Goal: Task Accomplishment & Management: Manage account settings

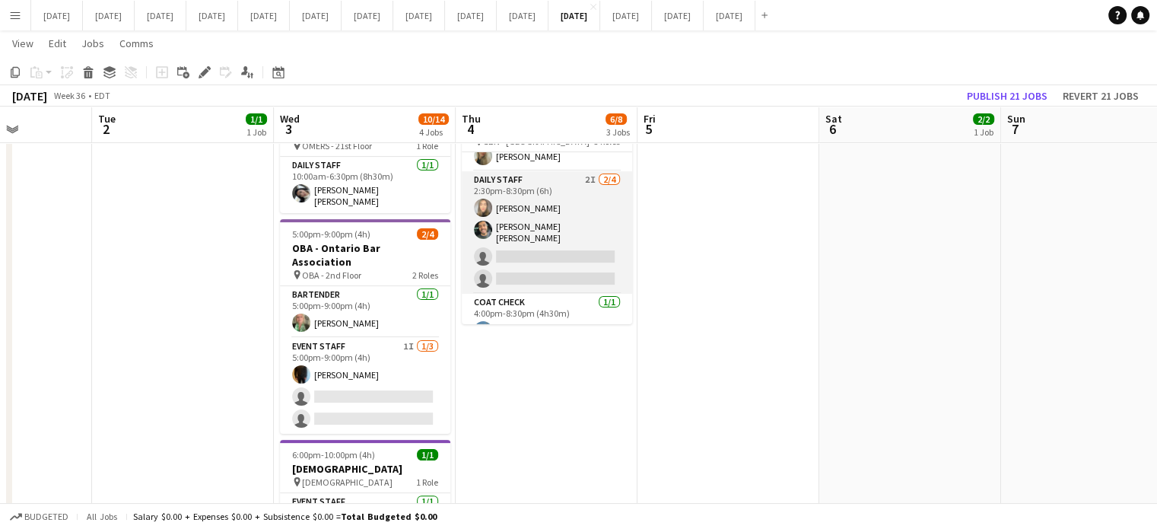
scroll to position [49, 0]
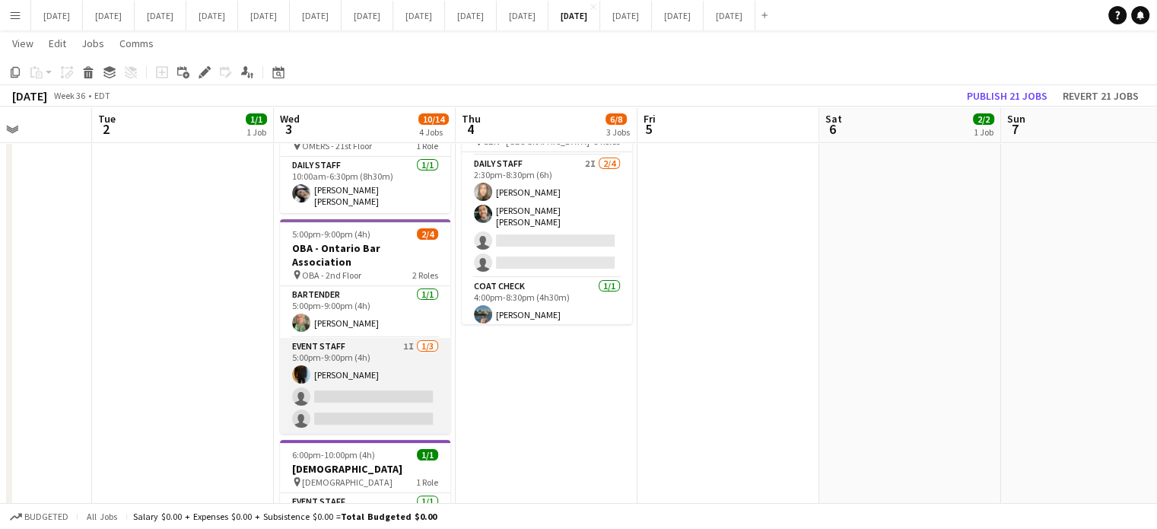
click at [422, 338] on app-card-role "Event Staff 1I [DATE] 5:00pm-9:00pm (4h) [PERSON_NAME] single-neutral-actions s…" at bounding box center [365, 386] width 170 height 96
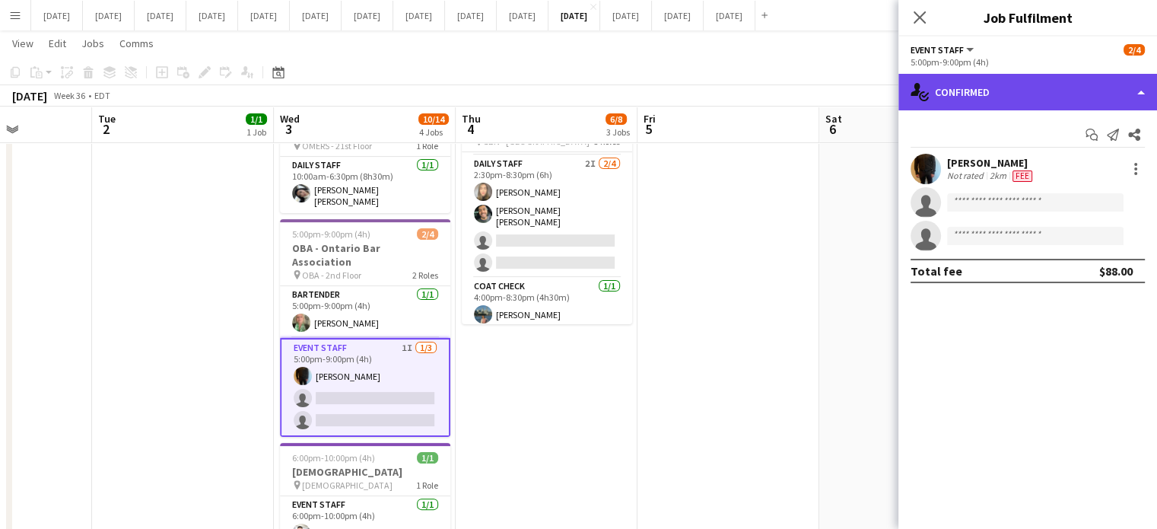
click at [1007, 107] on div "single-neutral-actions-check-2 Confirmed" at bounding box center [1028, 92] width 259 height 37
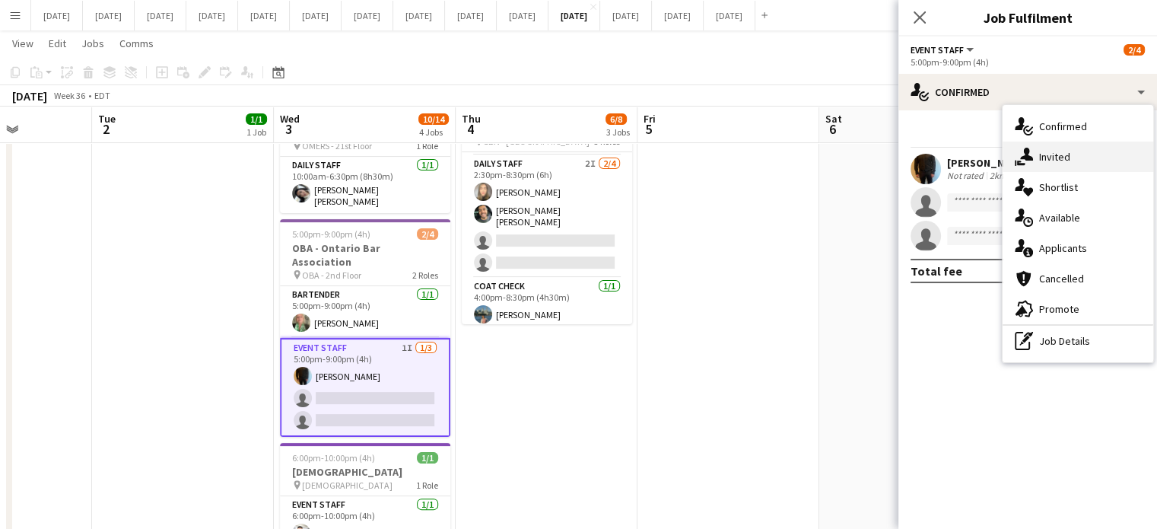
click at [1042, 160] on div "single-neutral-actions-share-1 Invited" at bounding box center [1078, 157] width 151 height 30
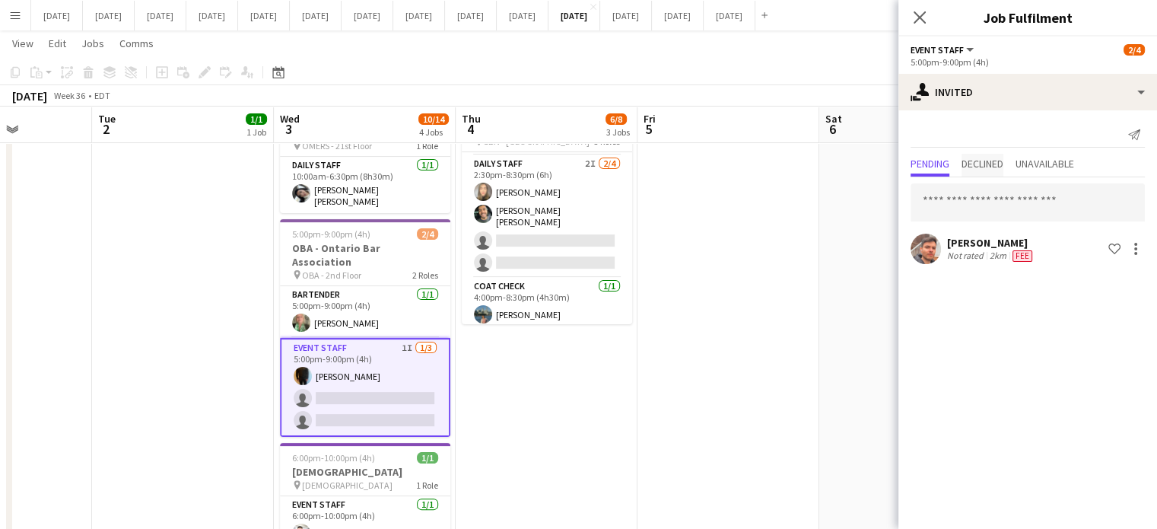
click at [976, 161] on span "Declined" at bounding box center [983, 163] width 42 height 11
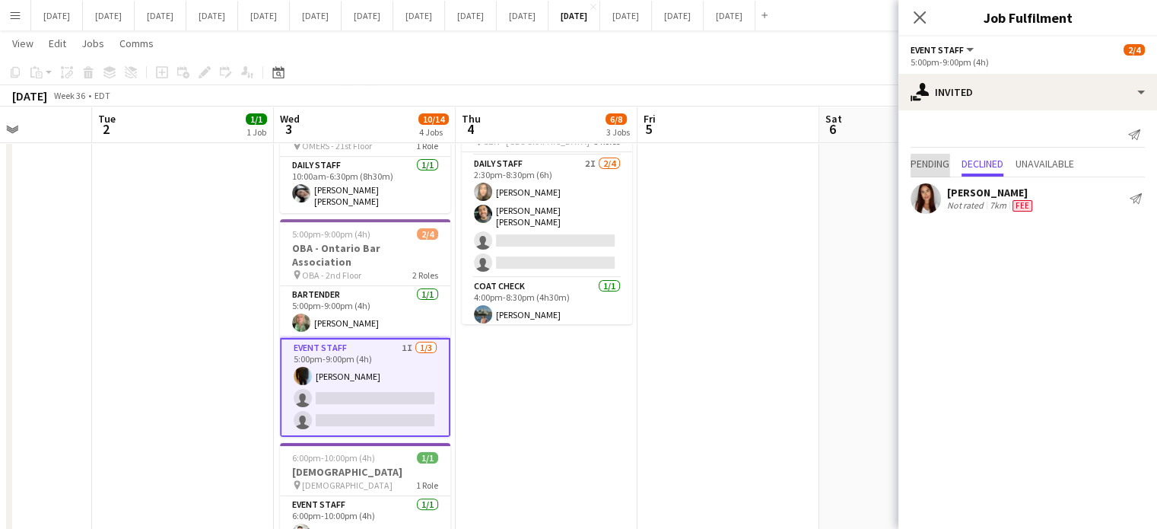
click at [948, 167] on span "Pending" at bounding box center [930, 163] width 39 height 11
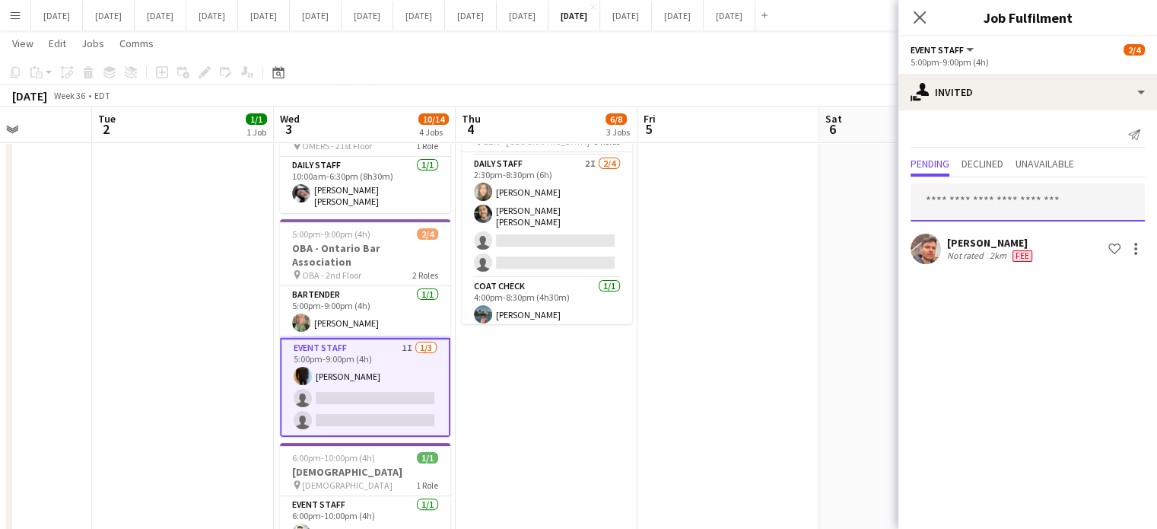
click at [973, 206] on input "text" at bounding box center [1028, 202] width 234 height 38
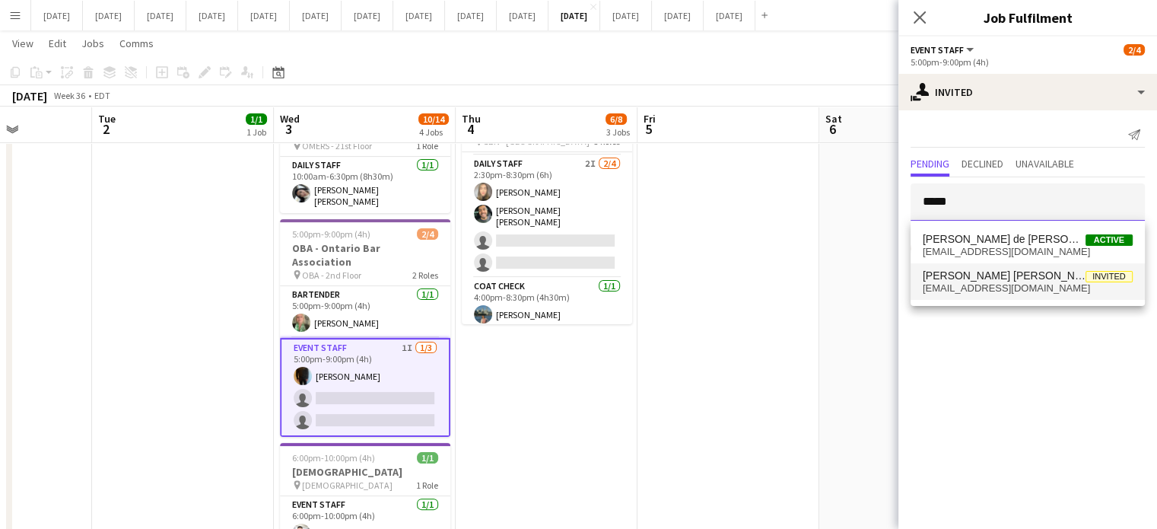
type input "*****"
click at [1011, 292] on span "[EMAIL_ADDRESS][DOMAIN_NAME]" at bounding box center [1028, 288] width 210 height 12
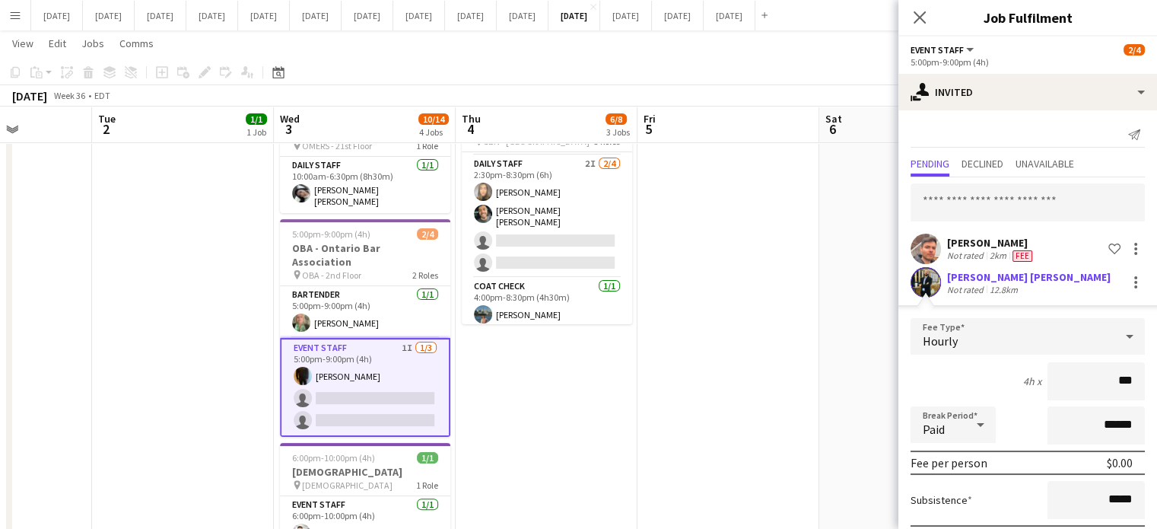
type input "**"
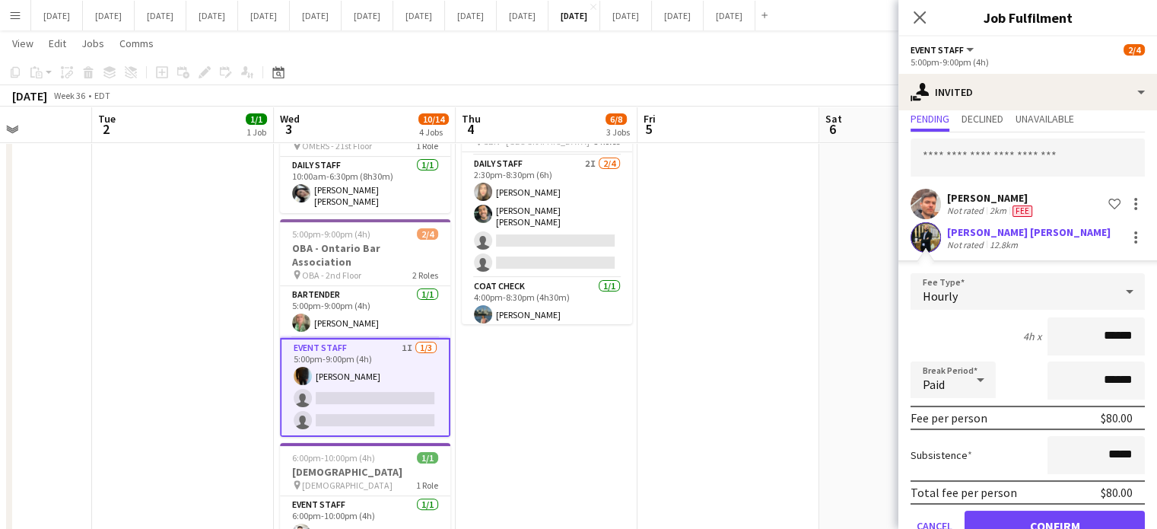
scroll to position [82, 0]
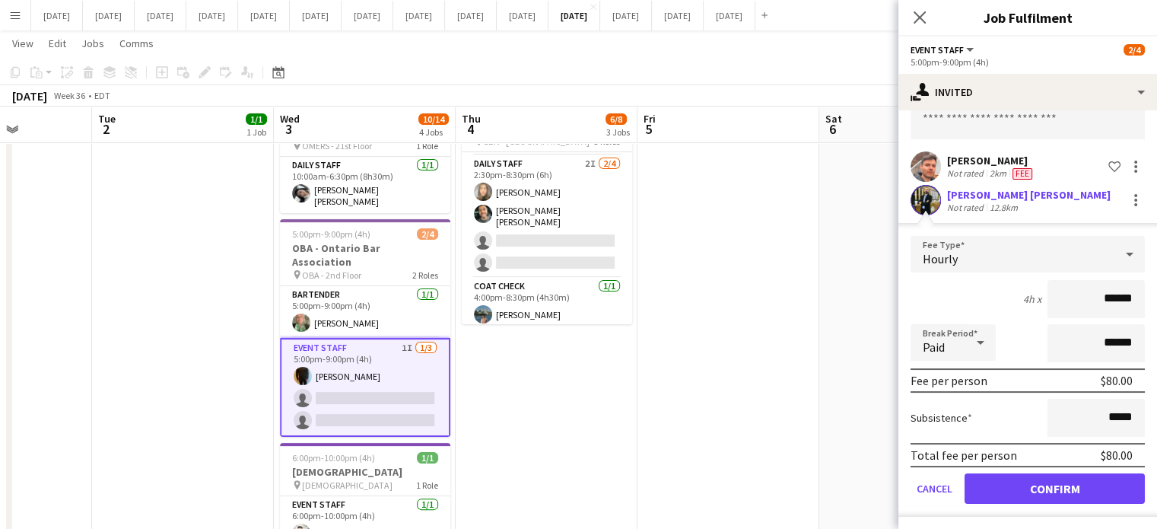
type input "******"
click at [1093, 491] on button "Confirm" at bounding box center [1055, 488] width 180 height 30
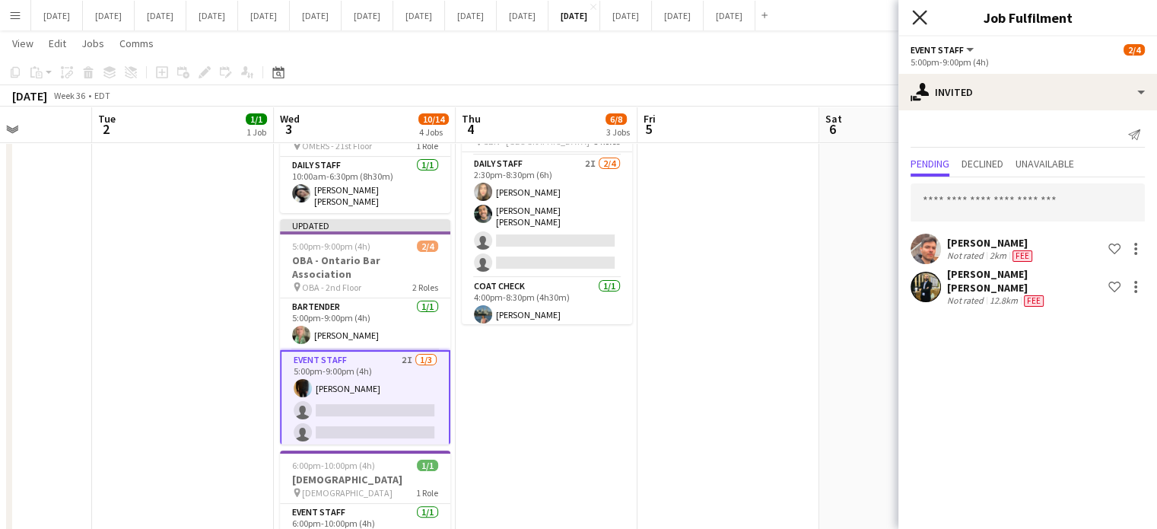
click at [916, 11] on icon "Close pop-in" at bounding box center [919, 17] width 14 height 14
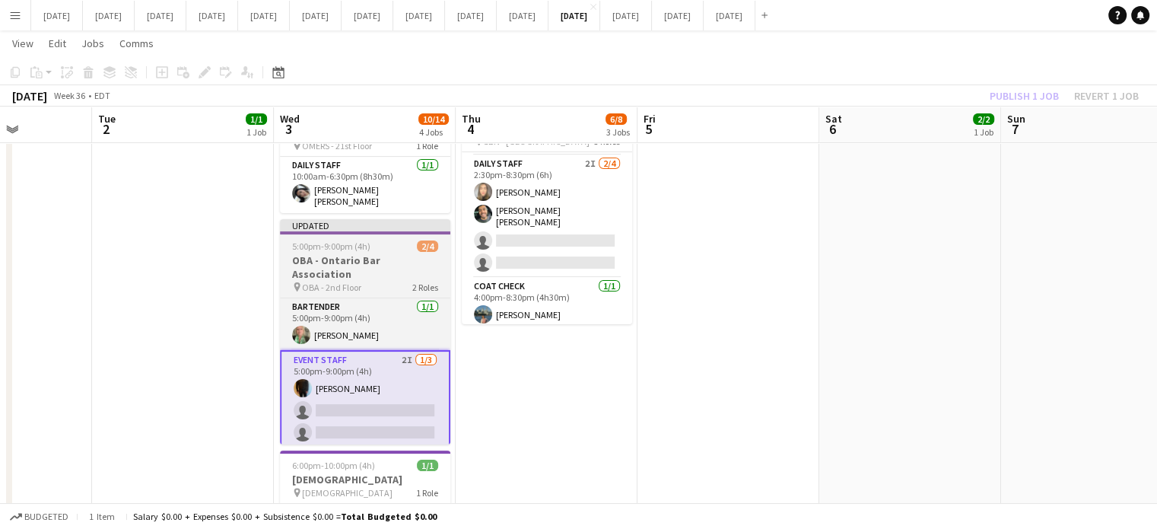
click at [345, 231] on app-job-card "Updated 5:00pm-9:00pm (4h) 2/4 OBA - Ontario Bar Association pin OBA - 2nd Floo…" at bounding box center [365, 331] width 170 height 225
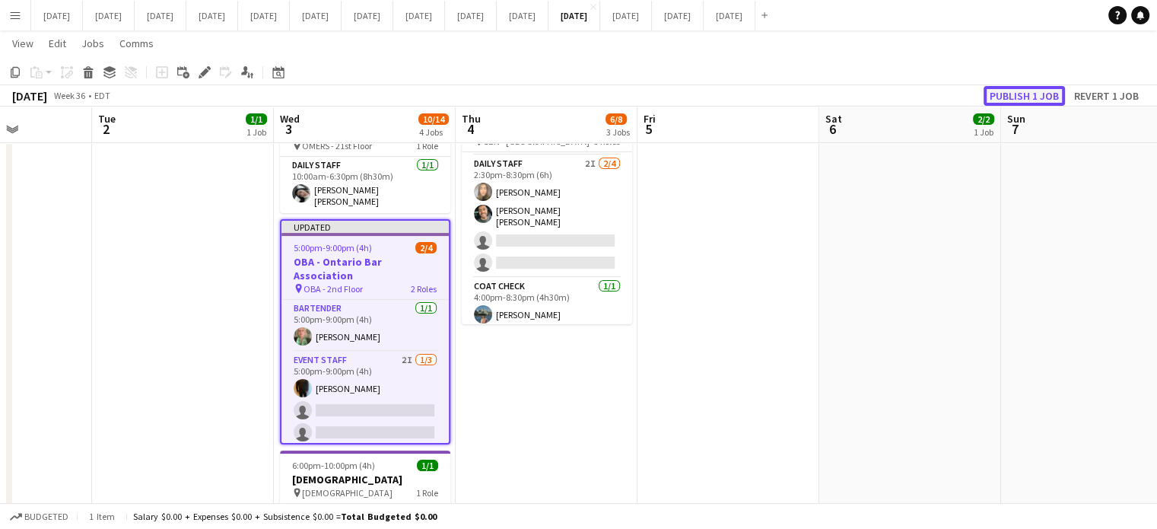
click at [1032, 97] on button "Publish 1 job" at bounding box center [1024, 96] width 81 height 20
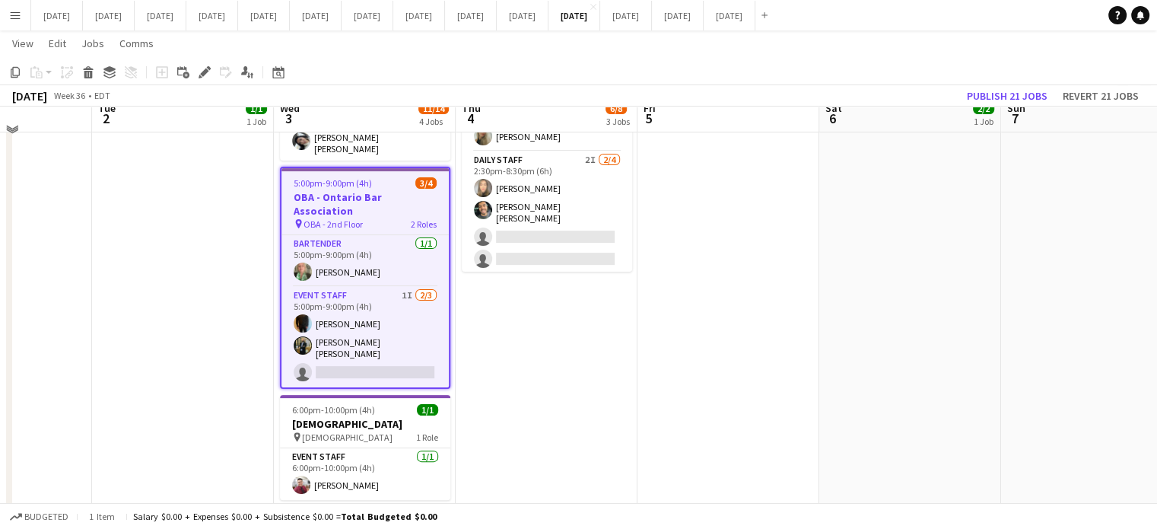
scroll to position [375, 0]
